Goal: Navigation & Orientation: Find specific page/section

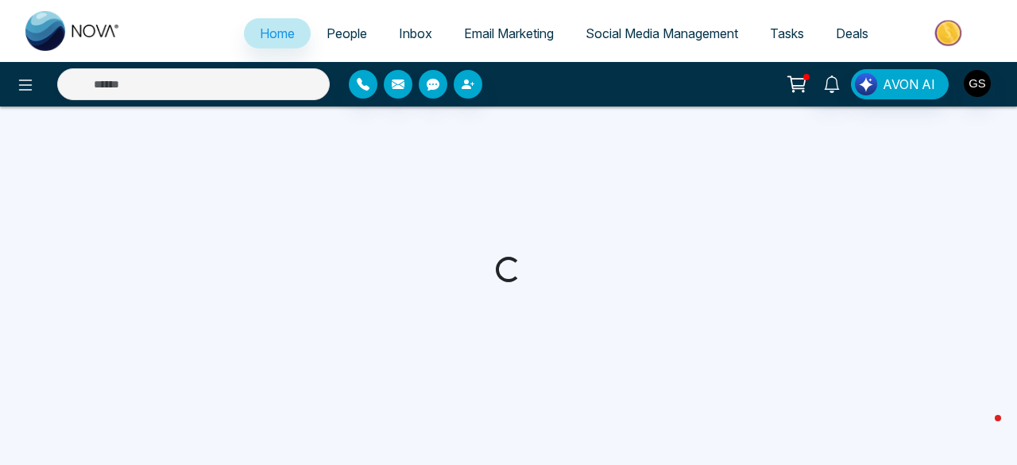
select select "*"
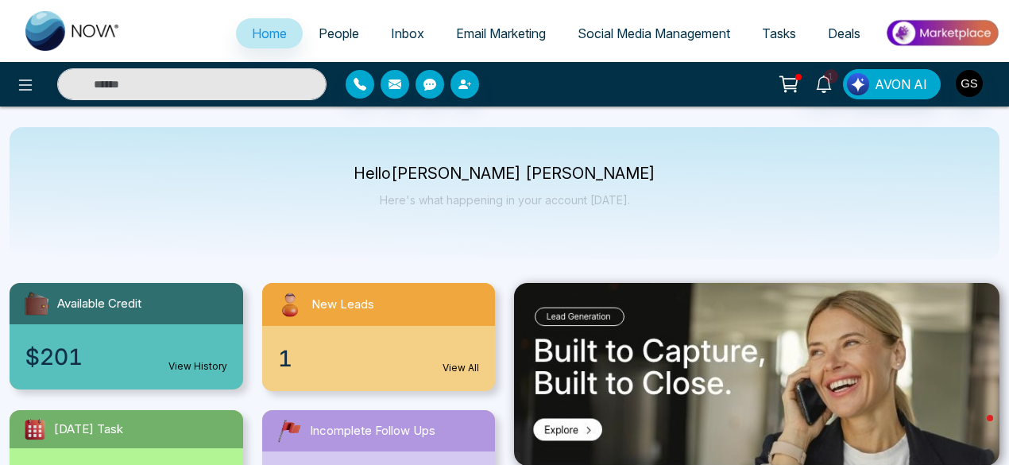
click at [604, 29] on span "Social Media Management" at bounding box center [654, 33] width 153 height 16
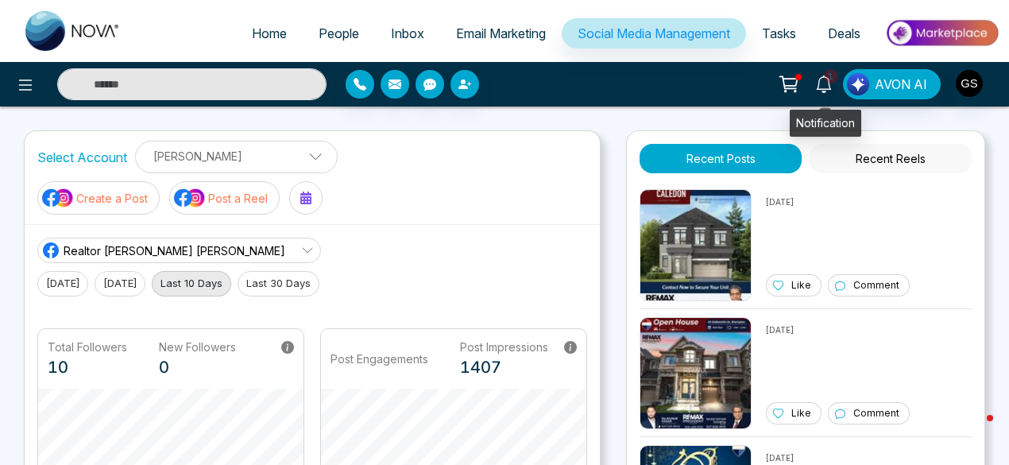
click at [835, 80] on span "1" at bounding box center [831, 76] width 14 height 14
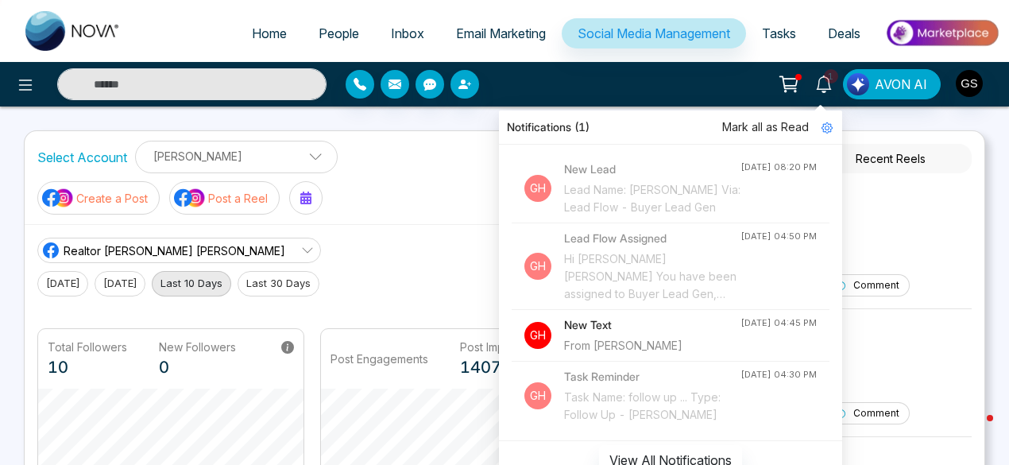
click at [711, 83] on div "1 Notifications (1) Mark all as Read Gh New Lead Lead Name: [PERSON_NAME] Via: …" at bounding box center [798, 84] width 401 height 30
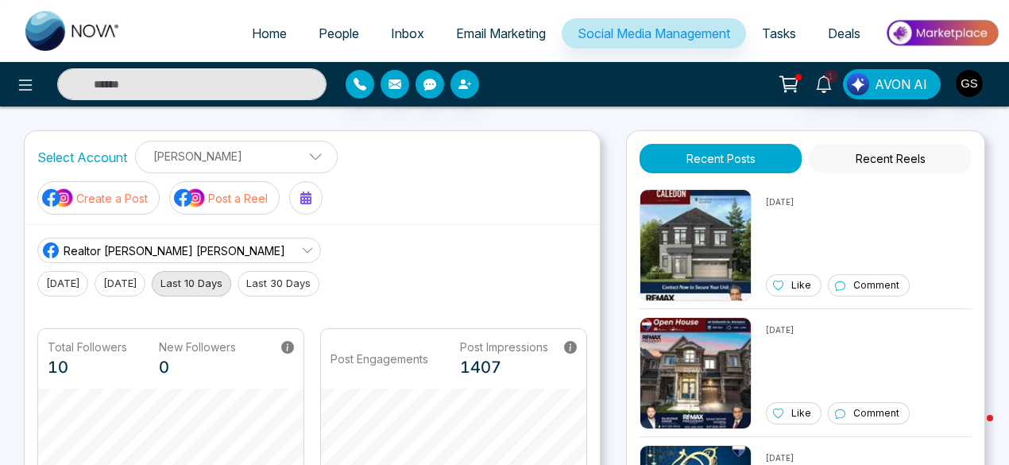
click at [485, 29] on span "Email Marketing" at bounding box center [501, 33] width 90 height 16
